Goal: Information Seeking & Learning: Learn about a topic

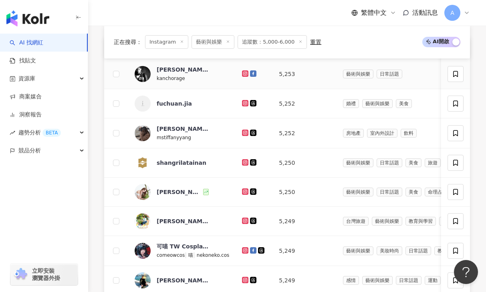
click at [245, 74] on icon at bounding box center [244, 73] width 3 height 3
click at [242, 133] on icon at bounding box center [245, 133] width 6 height 6
click at [245, 191] on icon at bounding box center [245, 191] width 1 height 1
click at [243, 221] on icon at bounding box center [245, 221] width 5 height 5
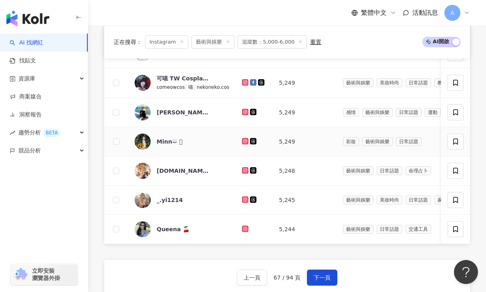
scroll to position [478, 0]
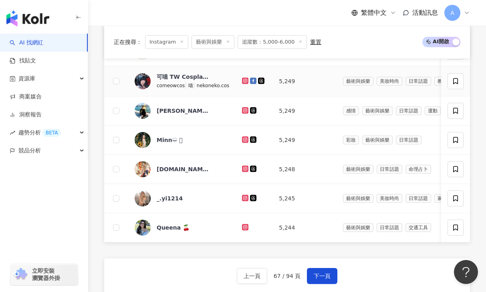
click at [245, 81] on icon at bounding box center [245, 80] width 1 height 1
click at [243, 113] on icon at bounding box center [245, 110] width 6 height 6
click at [242, 111] on icon at bounding box center [245, 110] width 6 height 6
click at [244, 138] on icon at bounding box center [245, 139] width 5 height 5
click at [245, 199] on icon at bounding box center [244, 197] width 3 height 3
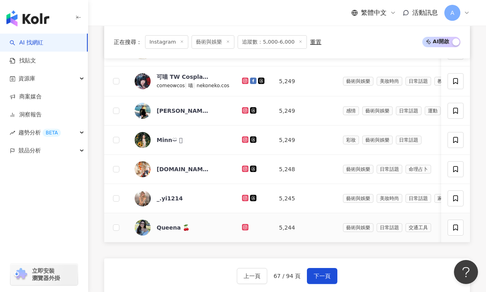
click at [242, 226] on g at bounding box center [245, 227] width 6 height 6
click at [317, 273] on span "下一頁" at bounding box center [321, 276] width 17 height 6
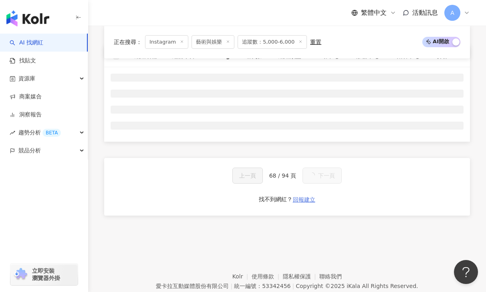
scroll to position [303, 0]
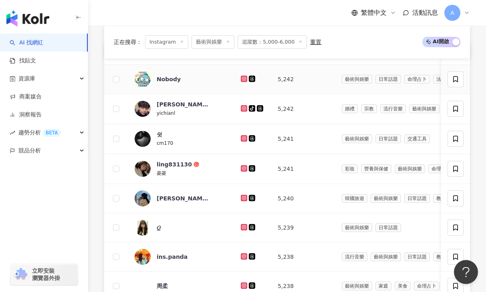
click at [242, 78] on icon at bounding box center [243, 78] width 3 height 3
click at [241, 106] on icon at bounding box center [244, 108] width 6 height 6
click at [241, 136] on icon at bounding box center [244, 138] width 6 height 6
click at [241, 169] on icon at bounding box center [244, 168] width 6 height 6
click at [243, 197] on icon at bounding box center [243, 197] width 1 height 1
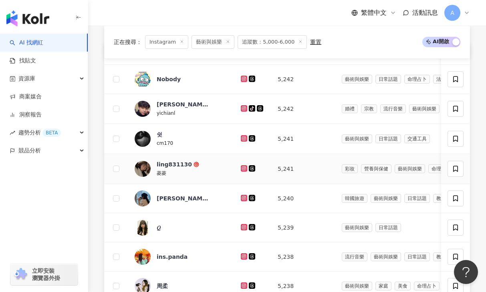
click at [243, 168] on icon at bounding box center [243, 168] width 1 height 1
click at [243, 227] on icon at bounding box center [243, 227] width 1 height 1
click at [241, 255] on icon at bounding box center [243, 256] width 5 height 5
click at [242, 287] on icon at bounding box center [243, 285] width 3 height 3
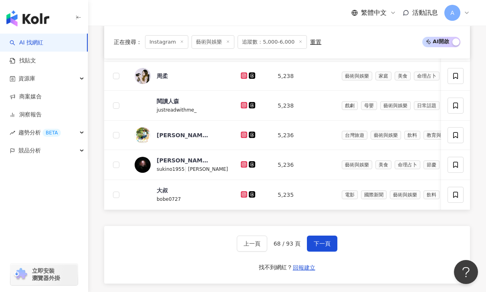
scroll to position [524, 0]
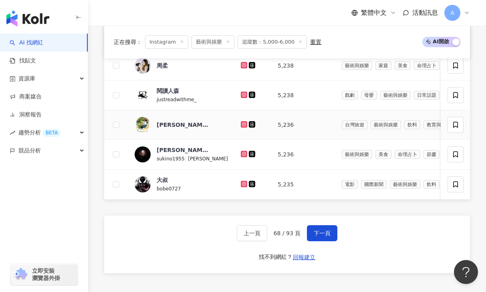
click at [243, 124] on icon at bounding box center [243, 124] width 1 height 1
click at [241, 156] on icon at bounding box center [244, 154] width 6 height 6
click at [241, 185] on icon at bounding box center [244, 184] width 6 height 6
click at [317, 225] on div "上一頁 68 / 93 頁 下一頁 找不到網紅？ 回報建立" at bounding box center [286, 245] width 365 height 58
click at [318, 229] on button "下一頁" at bounding box center [322, 233] width 30 height 16
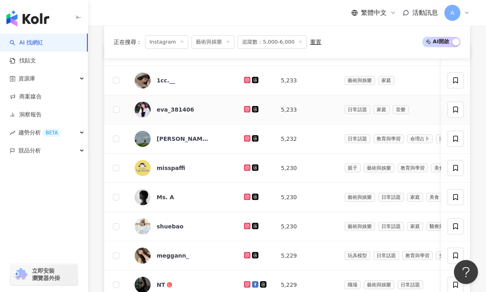
scroll to position [303, 0]
